Goal: Find specific page/section: Find specific page/section

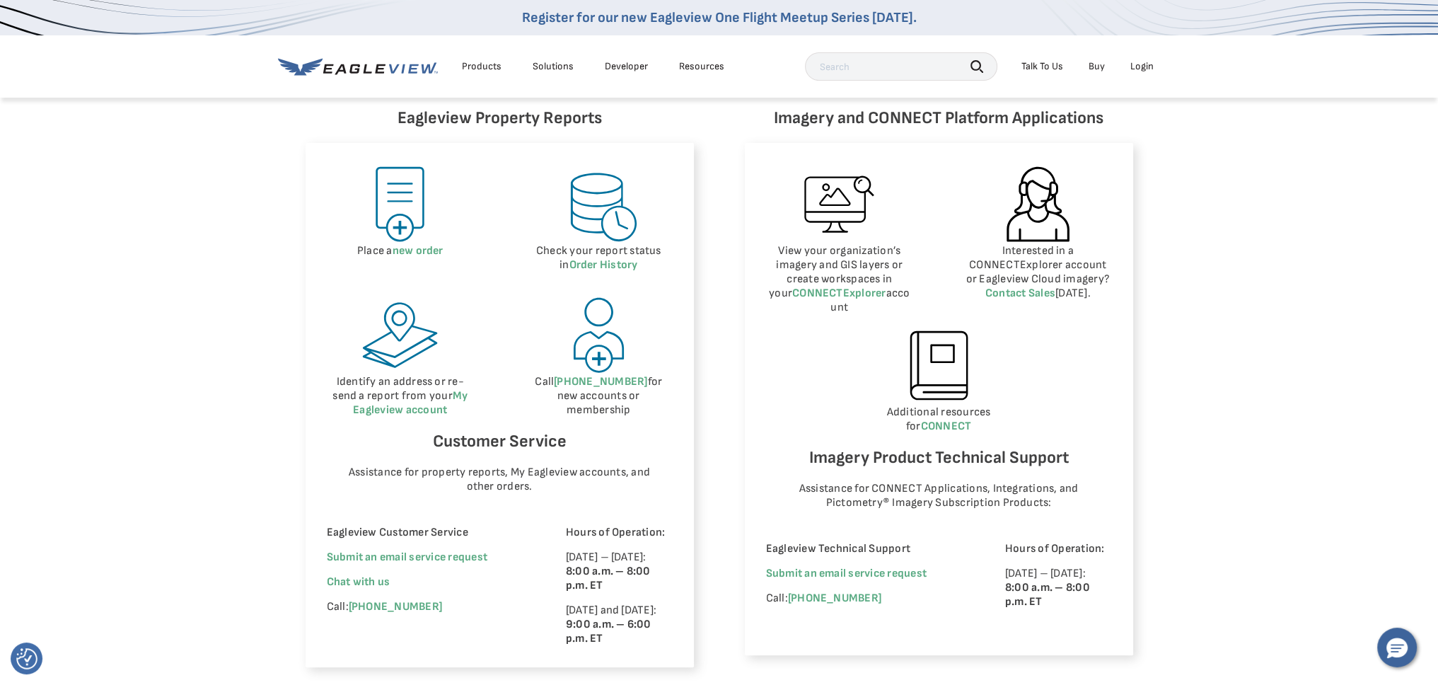
scroll to position [637, 0]
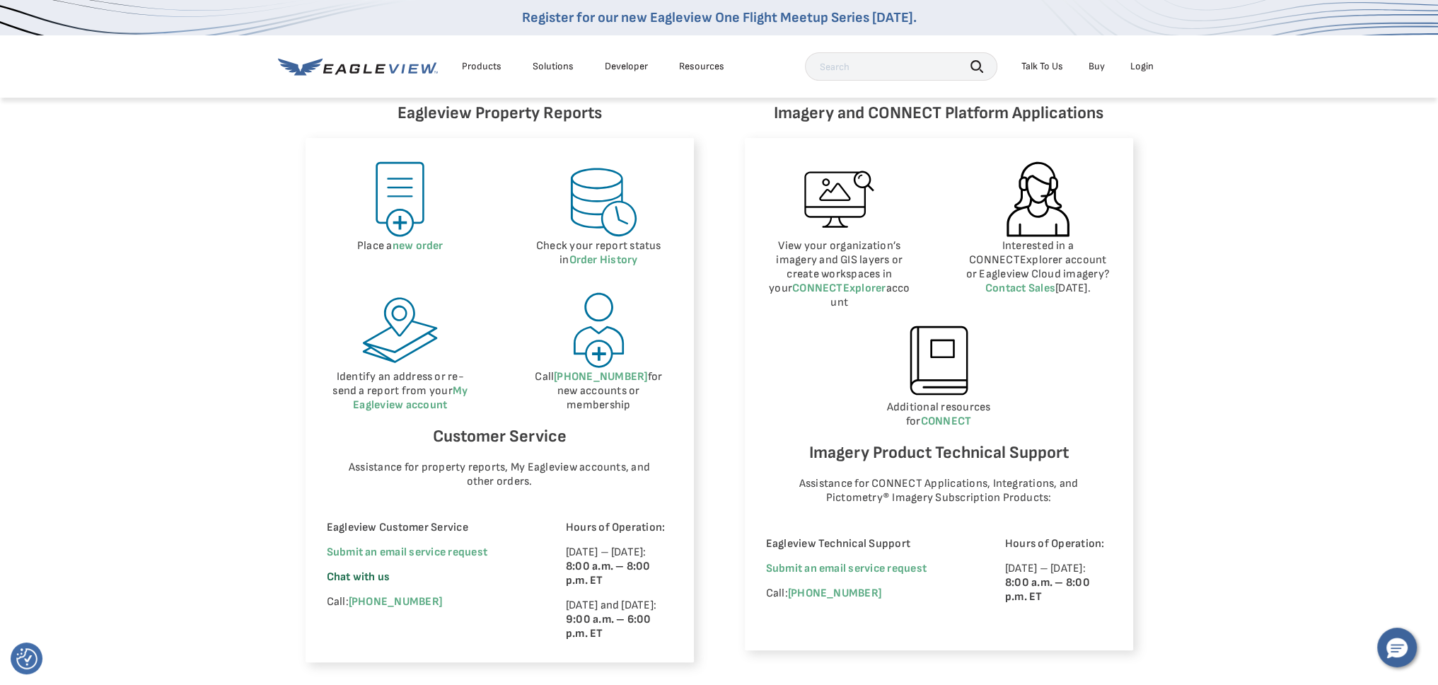
click at [374, 580] on span "Chat with us" at bounding box center [359, 576] width 64 height 13
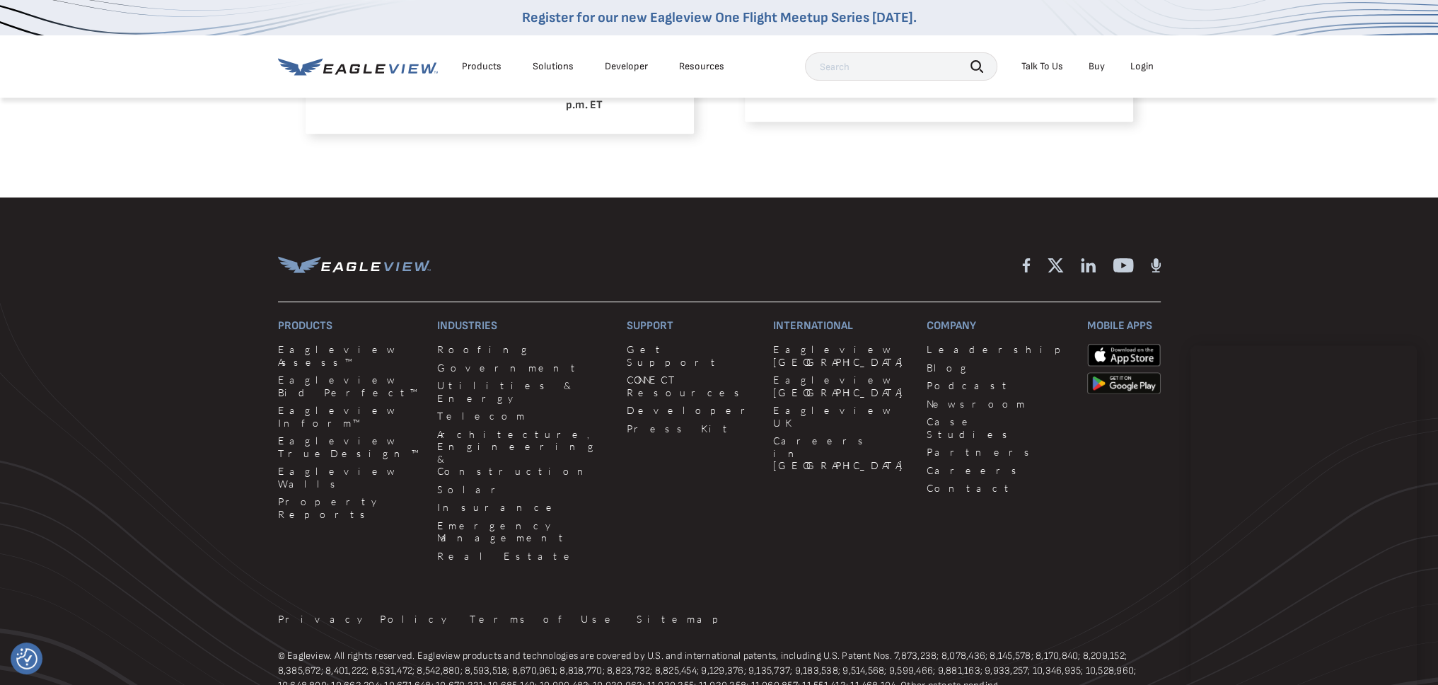
scroll to position [1203, 0]
